Goal: Task Accomplishment & Management: Manage account settings

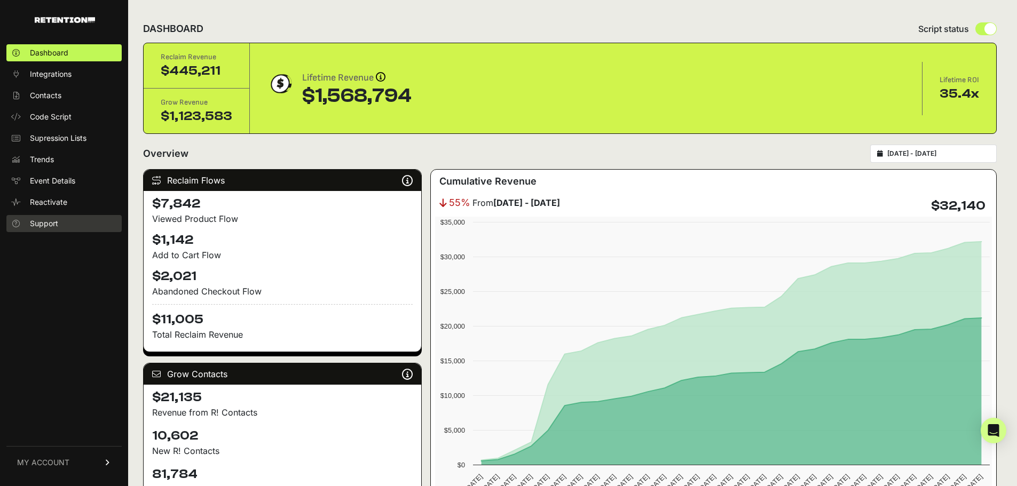
click at [31, 224] on span "Support" at bounding box center [44, 223] width 28 height 11
drag, startPoint x: 96, startPoint y: 471, endPoint x: 108, endPoint y: 483, distance: 16.6
click at [96, 471] on link "MY ACCOUNT" at bounding box center [63, 462] width 115 height 33
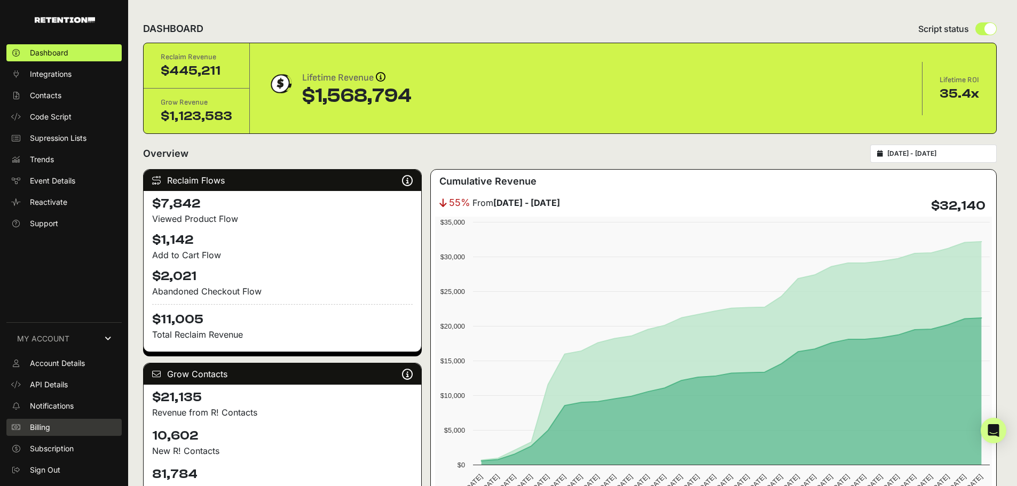
click at [70, 420] on link "Billing" at bounding box center [63, 427] width 115 height 17
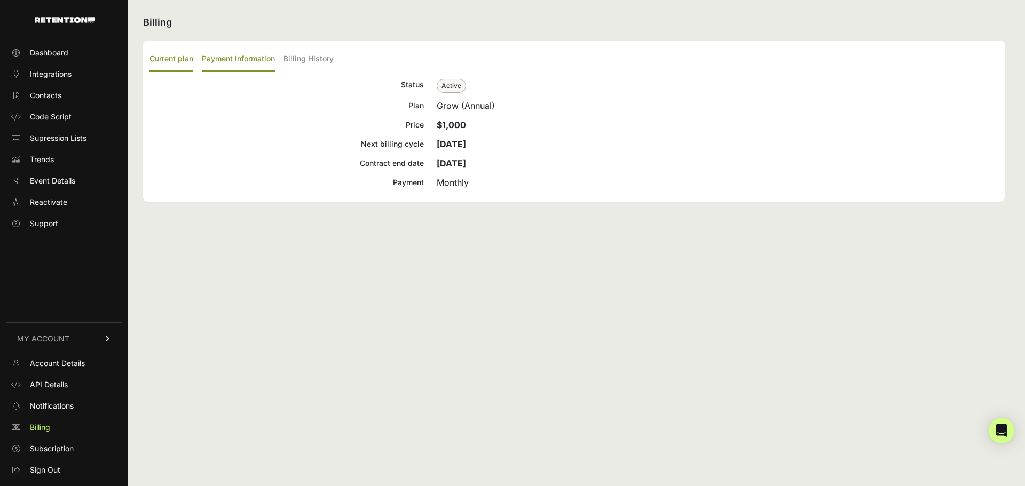
click at [251, 66] on label "Payment Information" at bounding box center [238, 59] width 73 height 25
click at [0, 0] on input "Payment Information" at bounding box center [0, 0] width 0 height 0
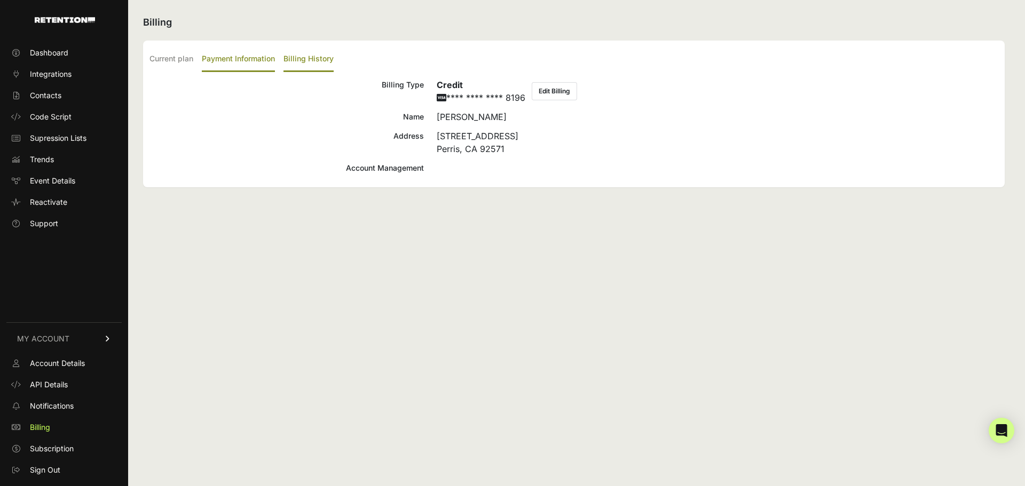
click at [298, 51] on label "Billing History" at bounding box center [308, 59] width 50 height 25
click at [0, 0] on input "Billing History" at bounding box center [0, 0] width 0 height 0
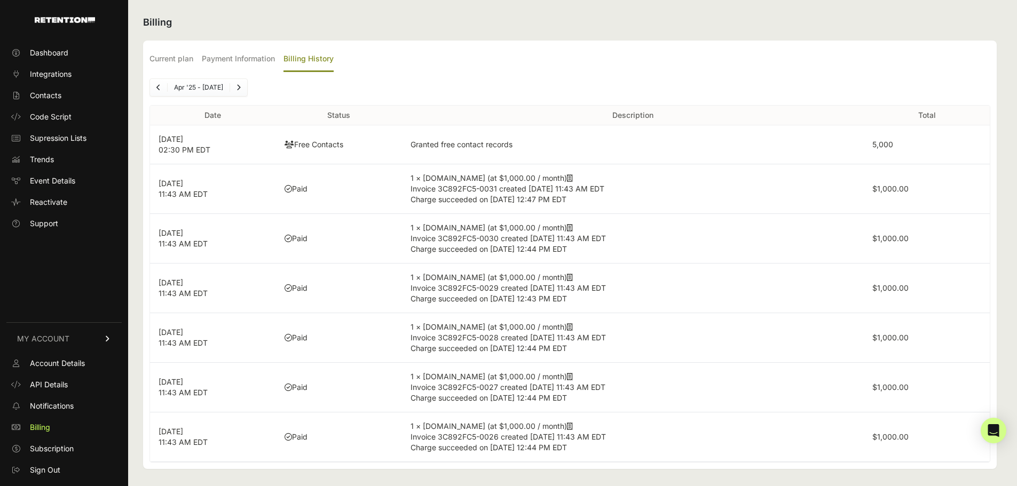
click at [287, 193] on td "Paid" at bounding box center [339, 189] width 126 height 50
click at [166, 58] on label "Current plan" at bounding box center [171, 57] width 44 height 25
click at [0, 0] on input "Current plan" at bounding box center [0, 0] width 0 height 0
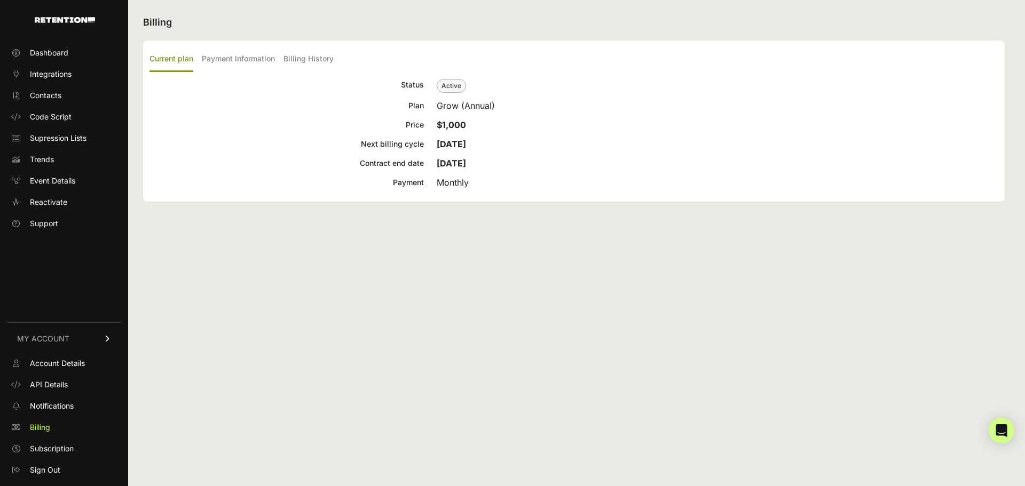
drag, startPoint x: 48, startPoint y: 39, endPoint x: 59, endPoint y: 61, distance: 24.3
click at [48, 39] on div "Dashboard Integrations Contacts Code Script Supression Lists Trends Event Detai…" at bounding box center [64, 260] width 128 height 452
click at [60, 62] on ul "Dashboard Integrations Contacts Code Script Supression Lists Trends Event Detai…" at bounding box center [63, 138] width 115 height 188
drag, startPoint x: 63, startPoint y: 54, endPoint x: 75, endPoint y: 54, distance: 11.8
click at [65, 55] on span "Dashboard" at bounding box center [49, 53] width 38 height 11
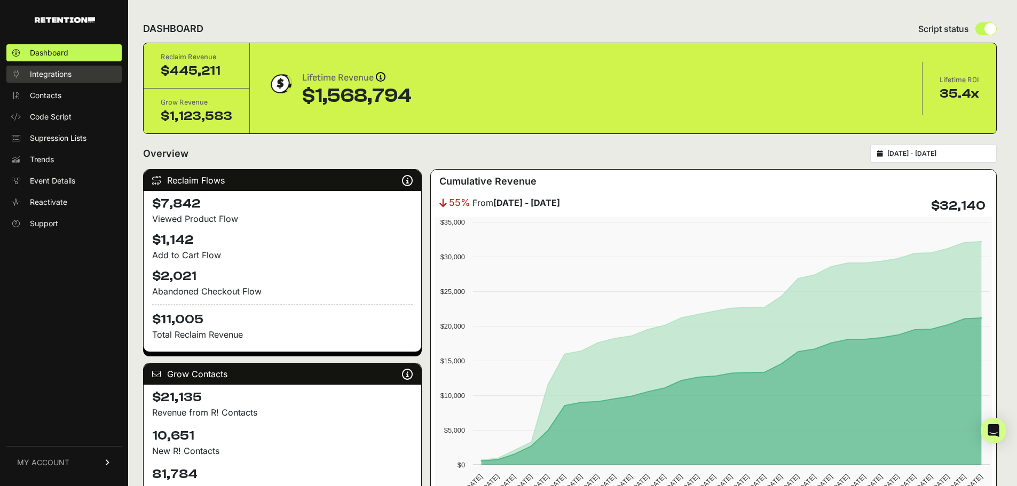
click at [61, 80] on link "Integrations" at bounding box center [63, 74] width 115 height 17
